Goal: Navigation & Orientation: Find specific page/section

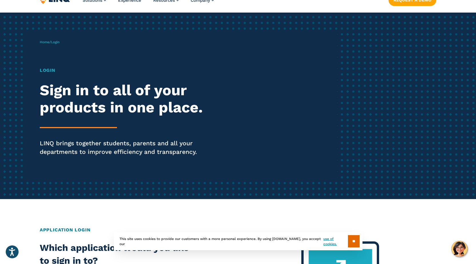
scroll to position [29, 0]
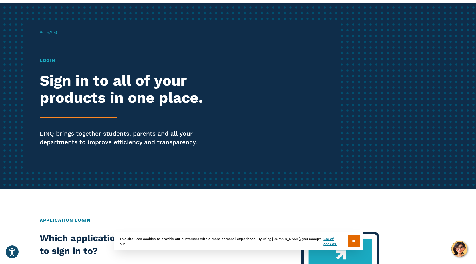
click at [58, 32] on span "Login" at bounding box center [55, 32] width 9 height 4
click at [46, 33] on link "Home" at bounding box center [45, 32] width 10 height 4
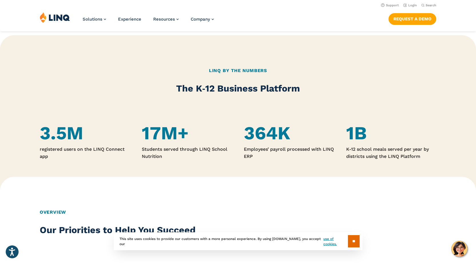
scroll to position [257, 0]
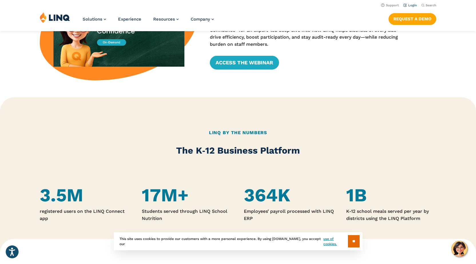
click at [410, 5] on link "Login" at bounding box center [410, 5] width 13 height 4
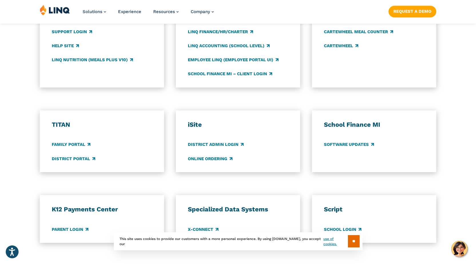
scroll to position [400, 0]
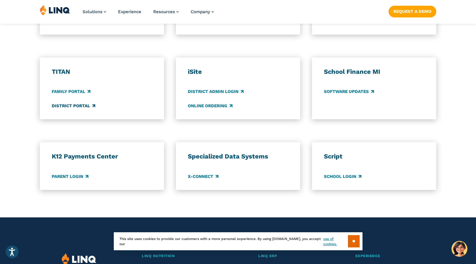
click at [67, 104] on link "District Portal" at bounding box center [73, 106] width 43 height 6
